Goal: Information Seeking & Learning: Compare options

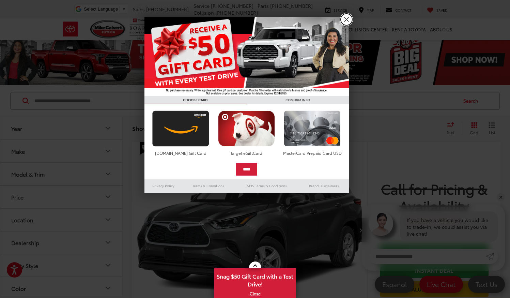
click at [347, 19] on link "X" at bounding box center [347, 20] width 12 height 12
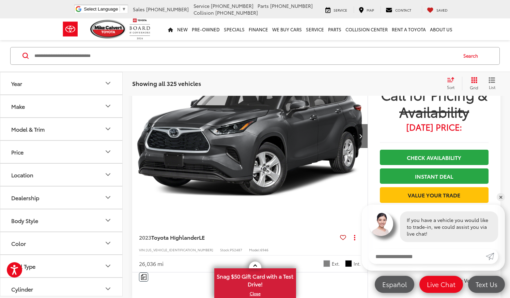
click at [39, 108] on button "Make" at bounding box center [61, 106] width 123 height 22
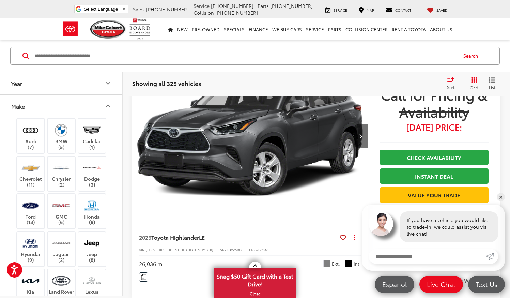
click at [20, 87] on button "Year" at bounding box center [61, 83] width 123 height 22
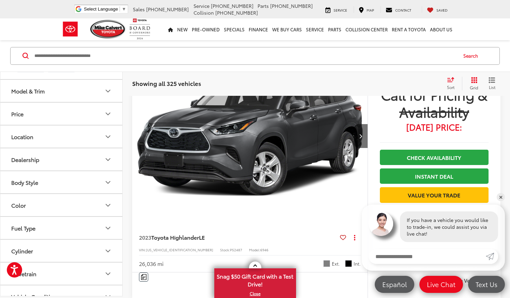
scroll to position [388, 0]
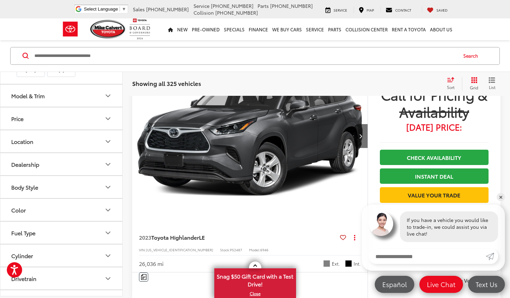
click at [65, 95] on button "Model & Trim" at bounding box center [61, 96] width 123 height 22
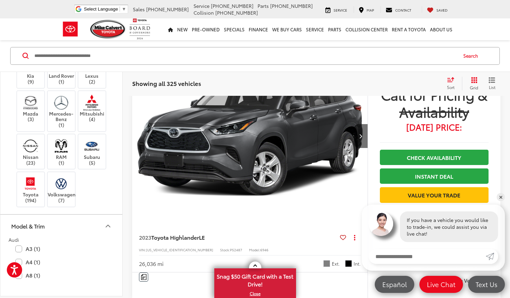
scroll to position [265, 0]
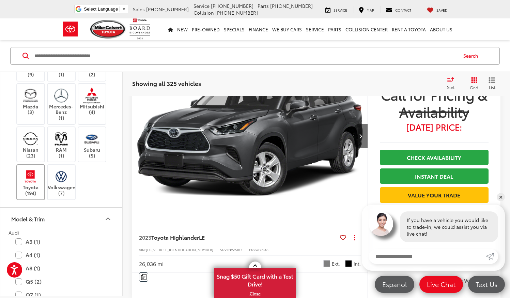
click at [24, 186] on label "Toyota (194)" at bounding box center [31, 182] width 28 height 28
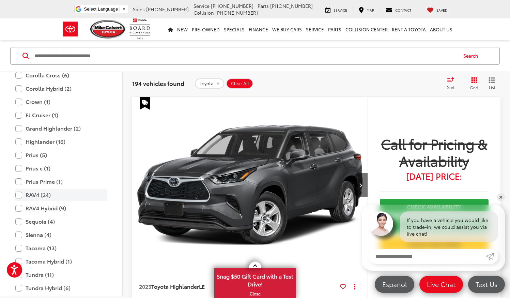
scroll to position [523, 0]
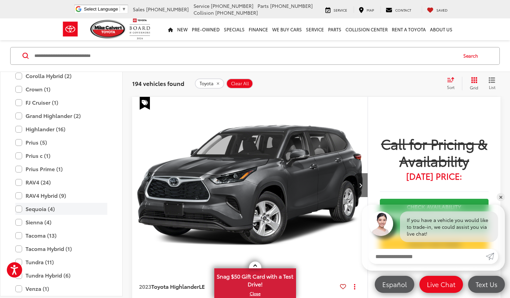
click at [17, 208] on label "Sequoia (4)" at bounding box center [61, 209] width 92 height 12
type input "****"
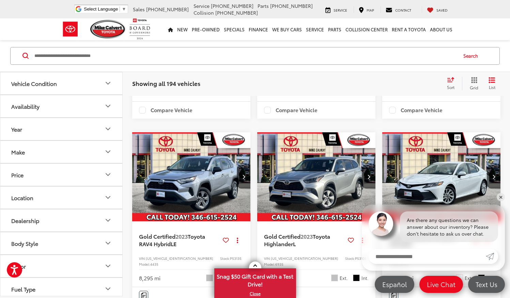
scroll to position [714, 0]
